Goal: Navigation & Orientation: Find specific page/section

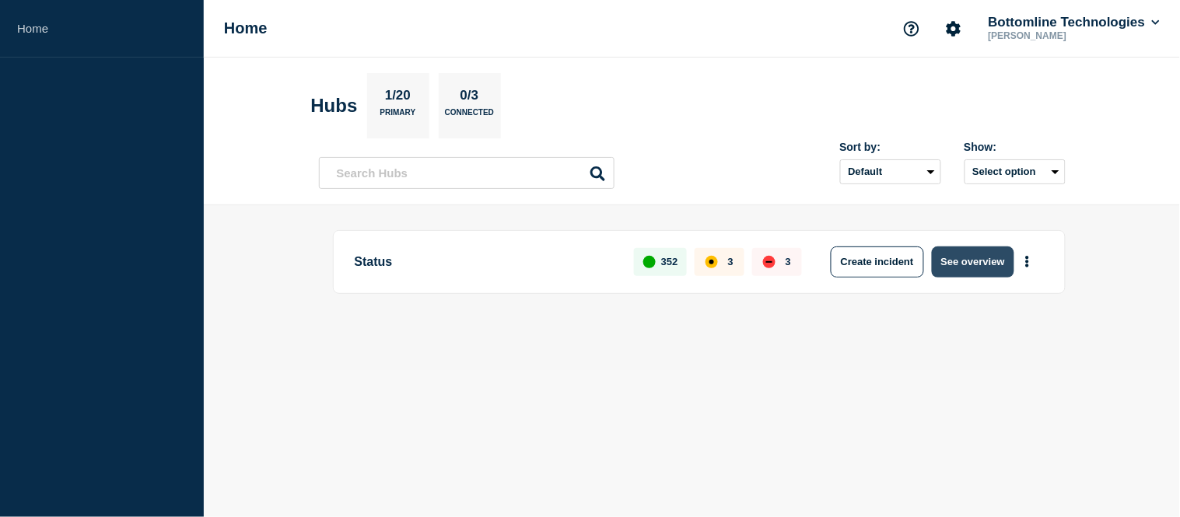
click at [942, 258] on button "See overview" at bounding box center [973, 262] width 82 height 31
click at [949, 266] on button "See overview" at bounding box center [973, 262] width 82 height 31
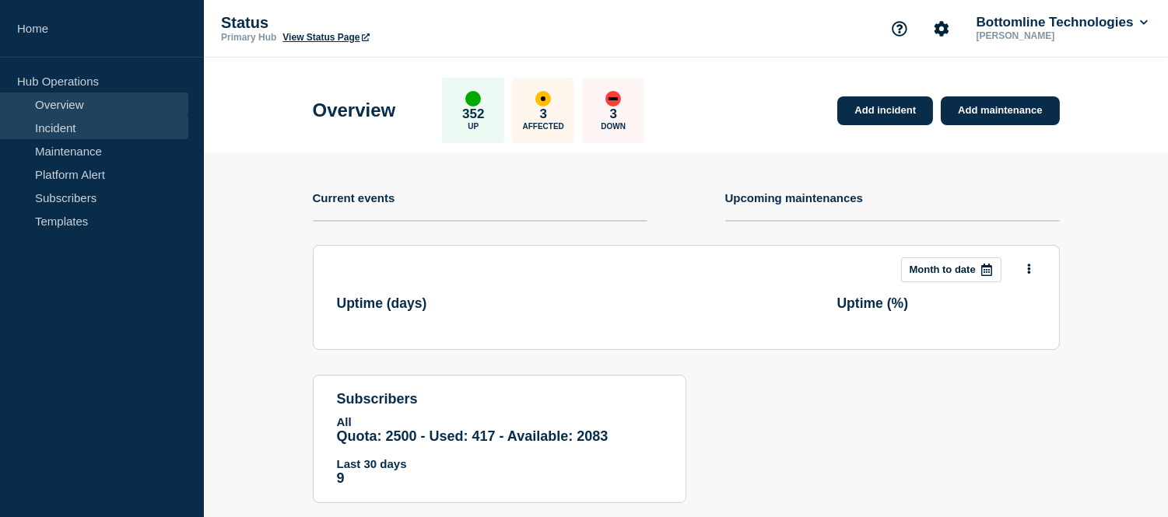
click at [80, 123] on link "Incident" at bounding box center [94, 127] width 188 height 23
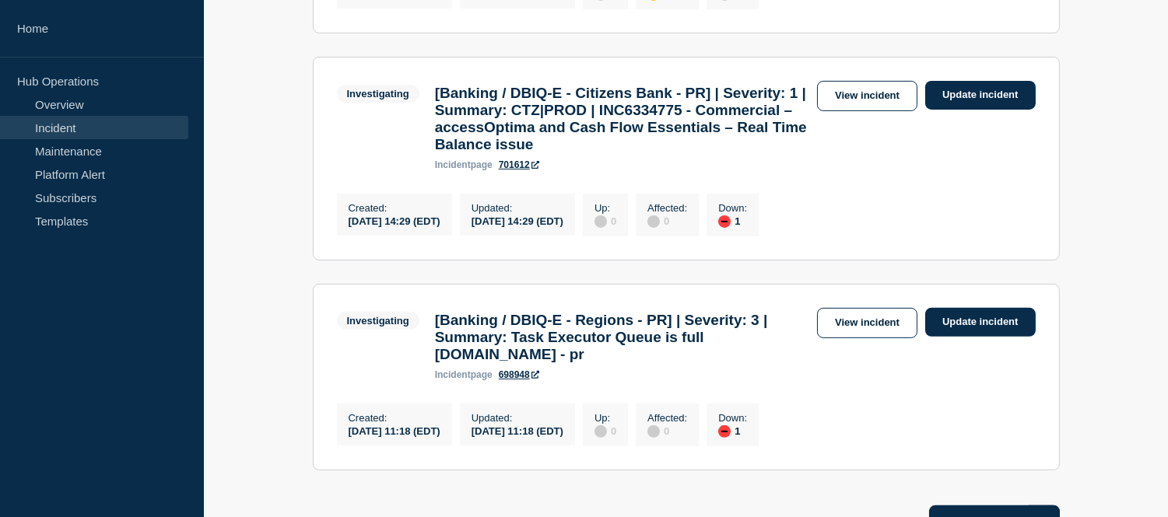
scroll to position [864, 0]
